Goal: Browse casually

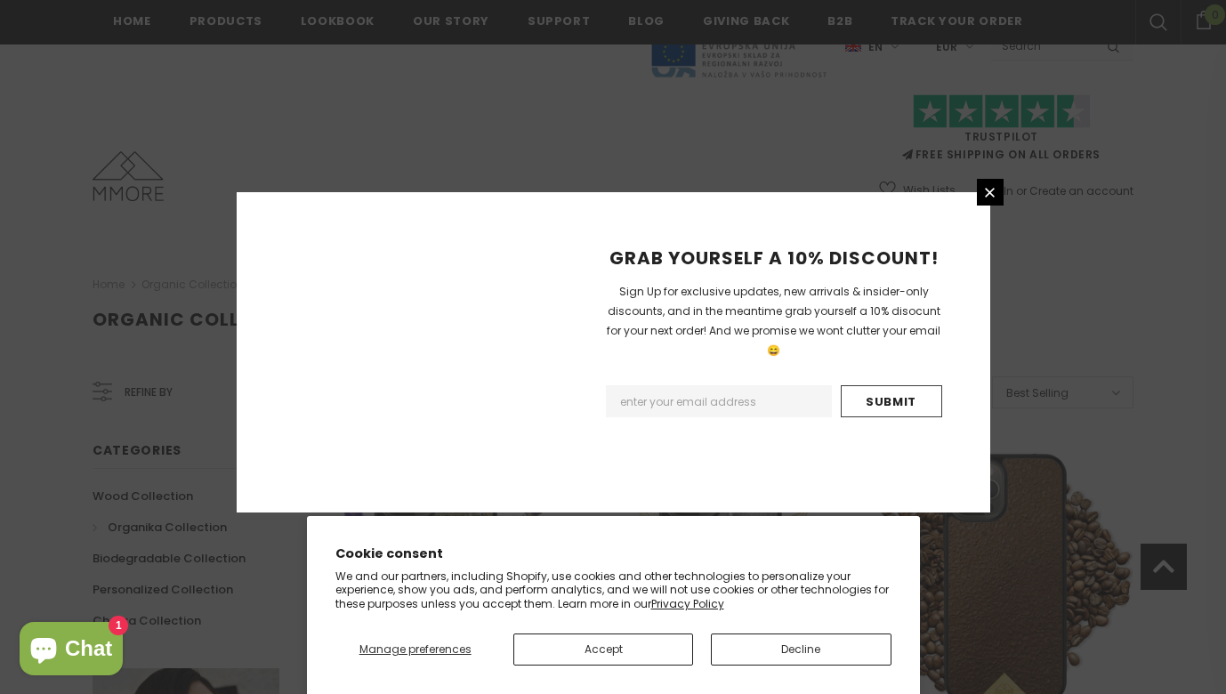
scroll to position [2119, 0]
